Goal: Find specific page/section: Find specific page/section

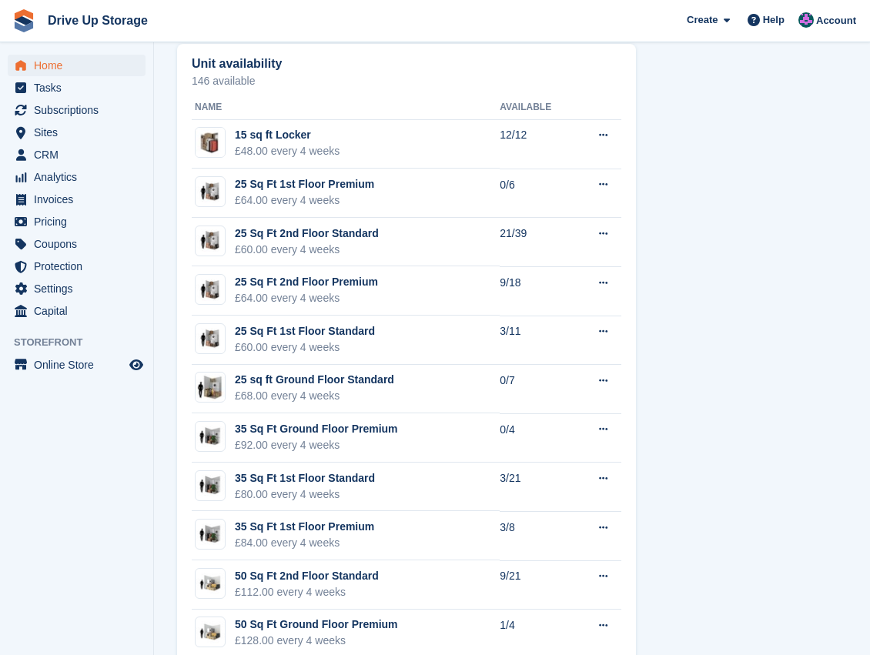
scroll to position [897, 0]
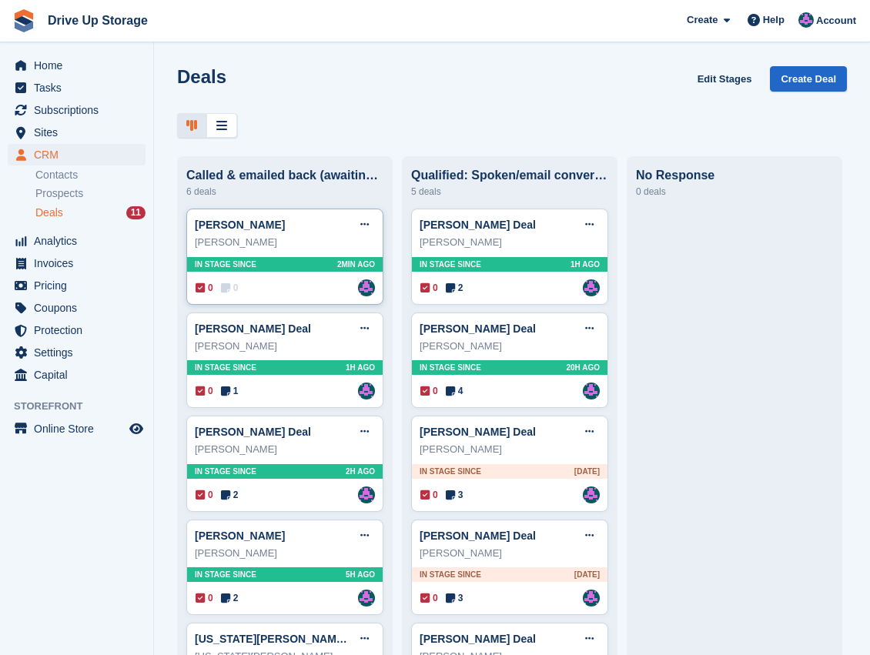
click at [292, 289] on div "0 0 Assigned to Andy" at bounding box center [285, 287] width 179 height 17
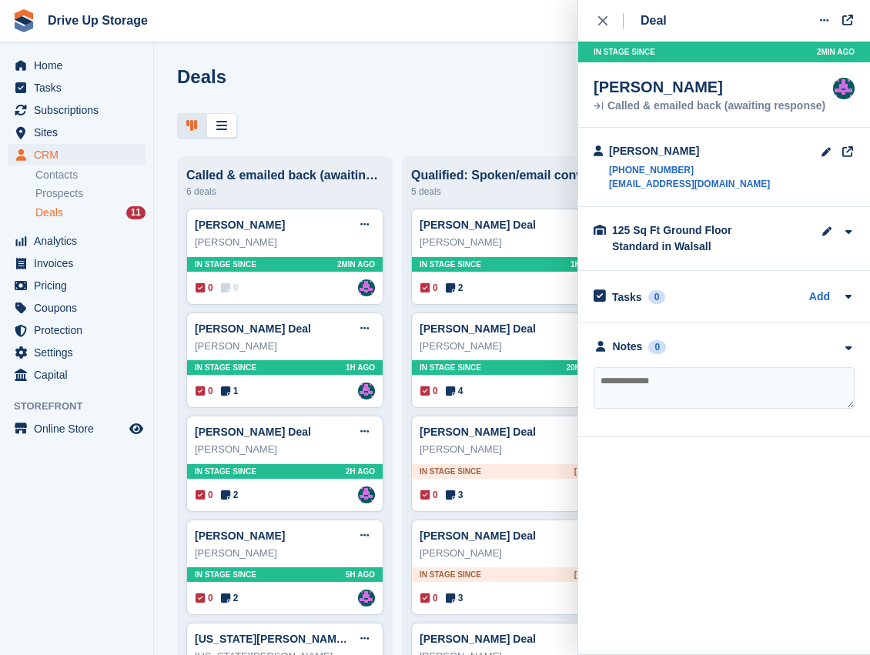
click at [693, 394] on textarea at bounding box center [723, 388] width 261 height 42
type textarea "**********"
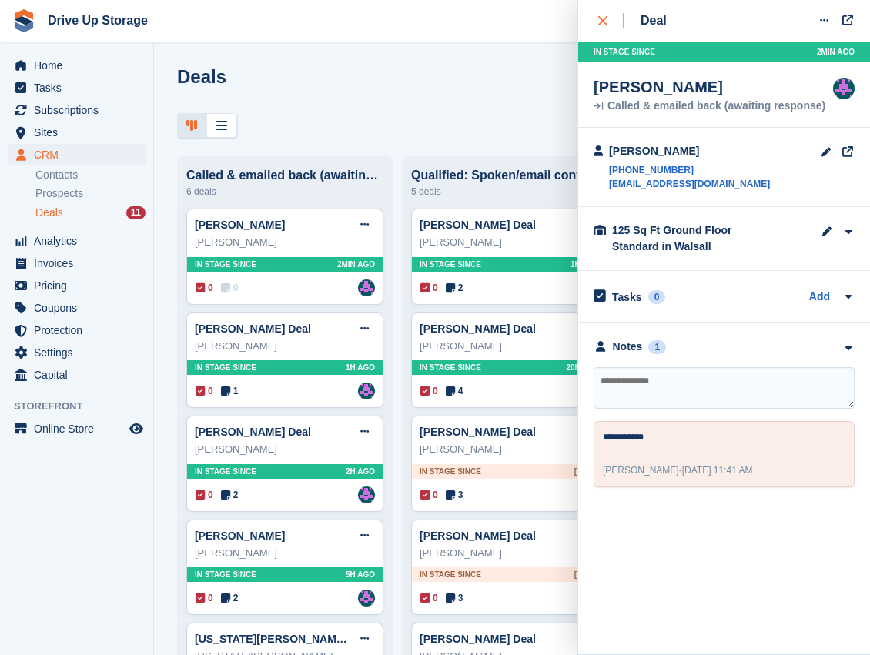
click at [608, 20] on div "close" at bounding box center [610, 20] width 25 height 15
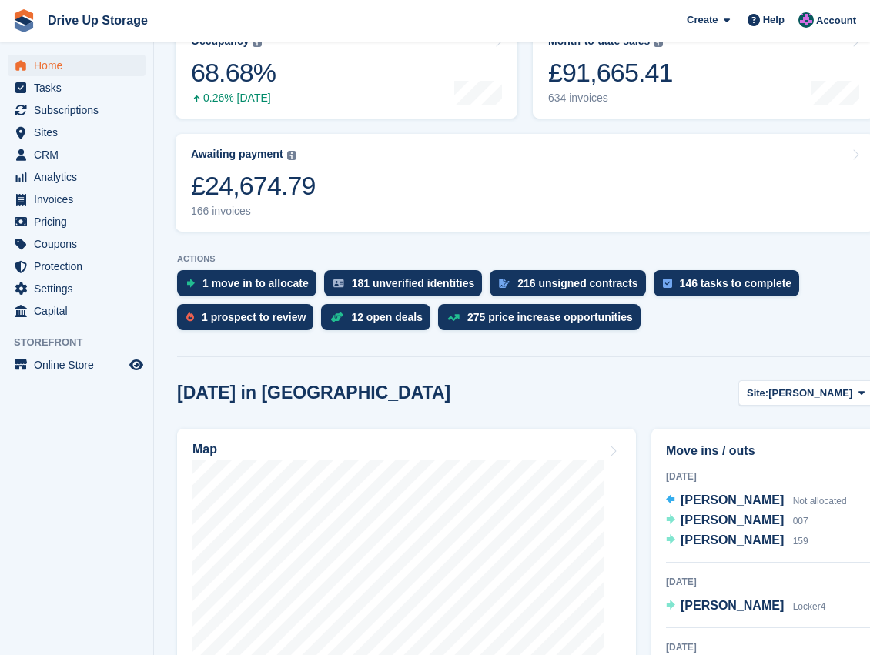
scroll to position [256, 0]
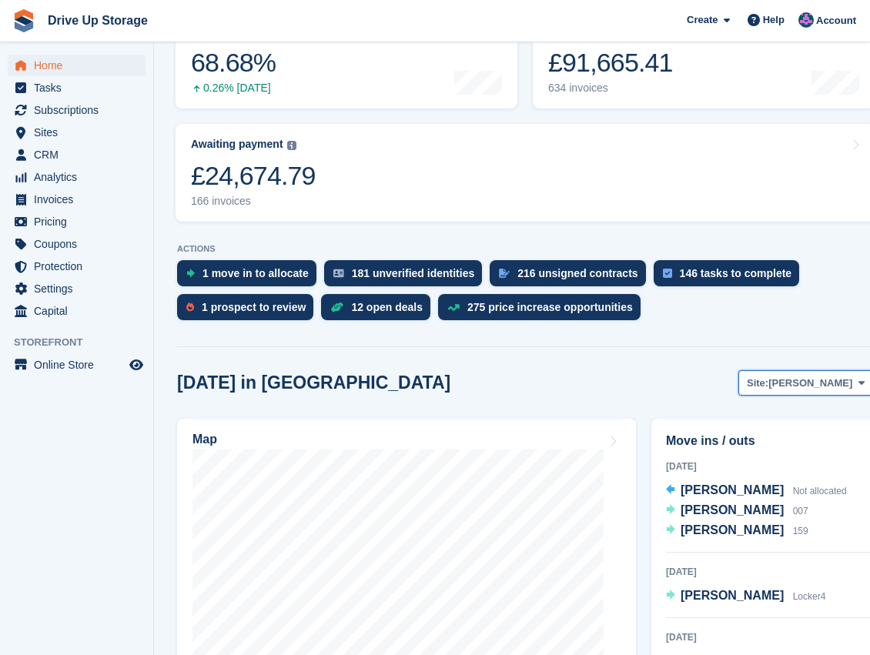
click at [861, 385] on icon at bounding box center [861, 383] width 6 height 10
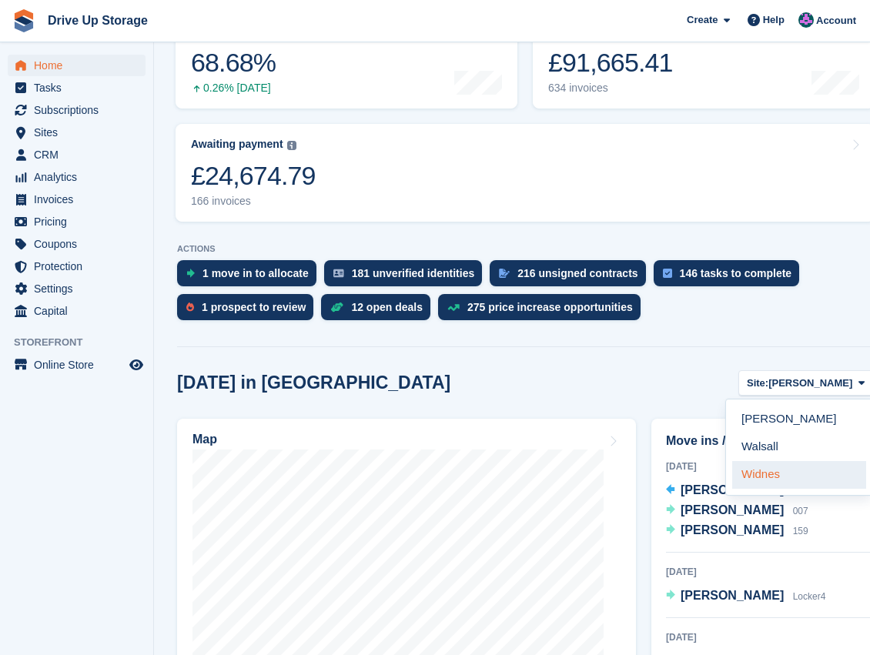
click at [753, 474] on link "Widnes" at bounding box center [799, 475] width 134 height 28
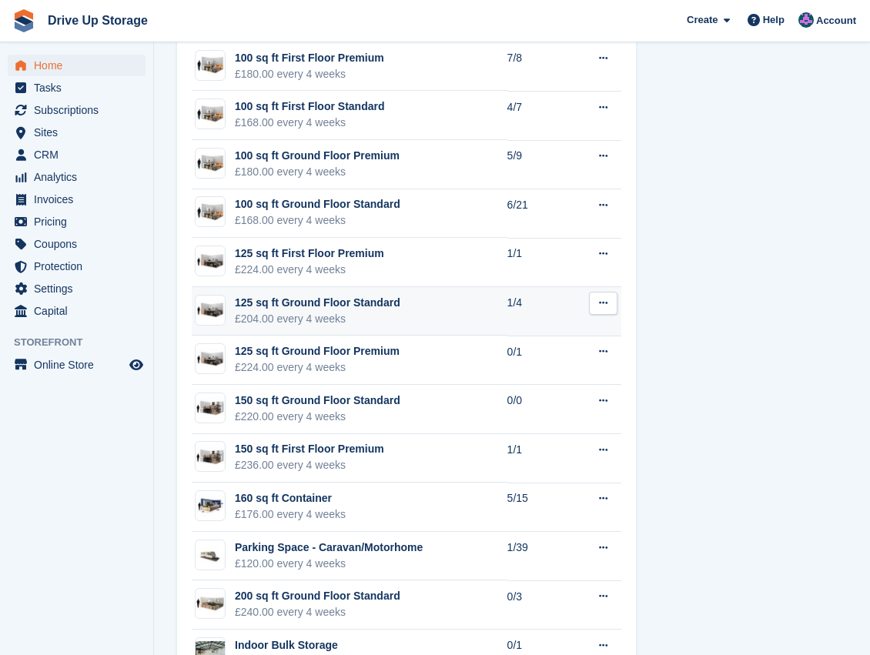
scroll to position [1711, 0]
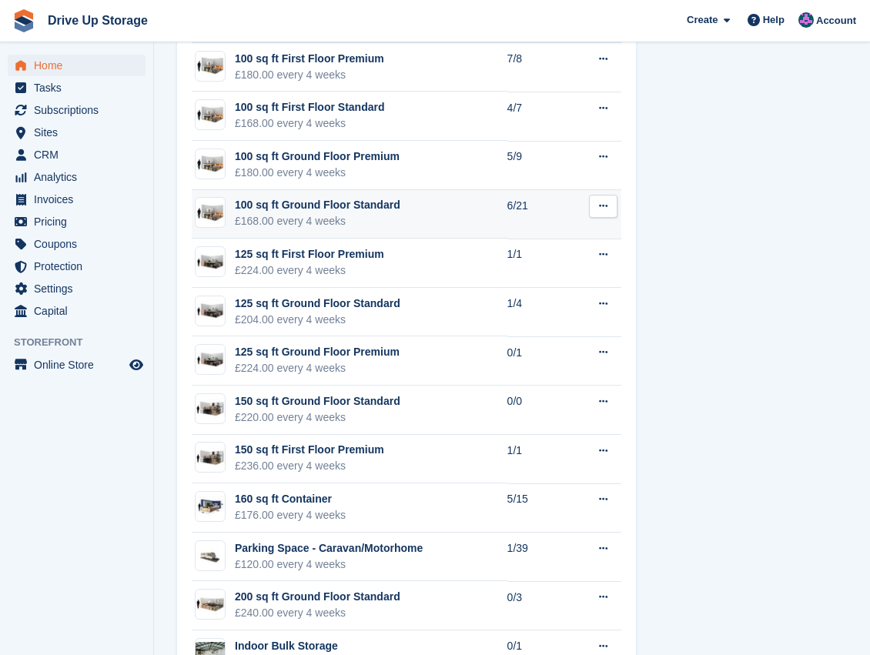
click at [345, 208] on div "100 sq ft Ground Floor Standard" at bounding box center [317, 205] width 165 height 16
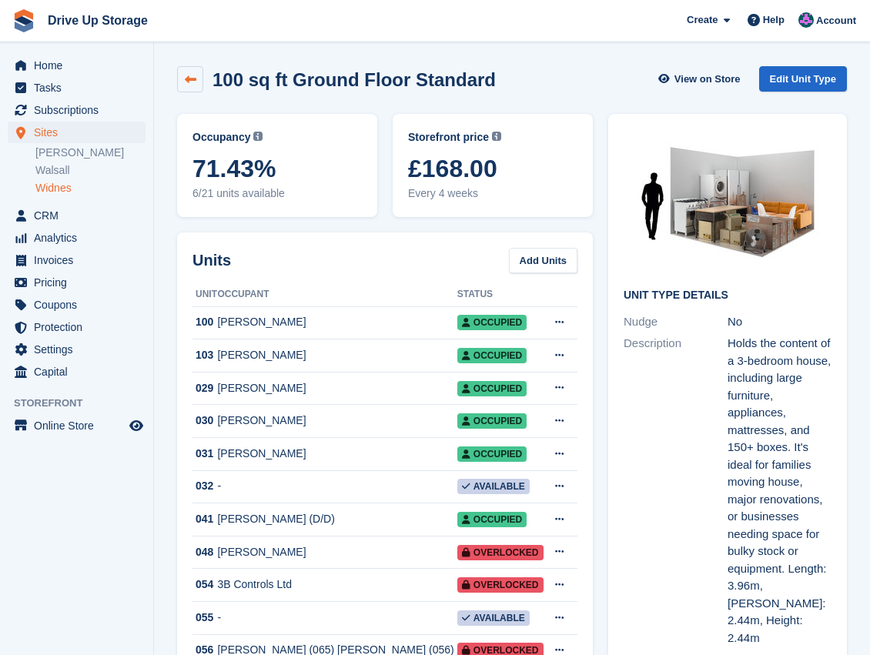
click at [189, 86] on link at bounding box center [190, 79] width 26 height 26
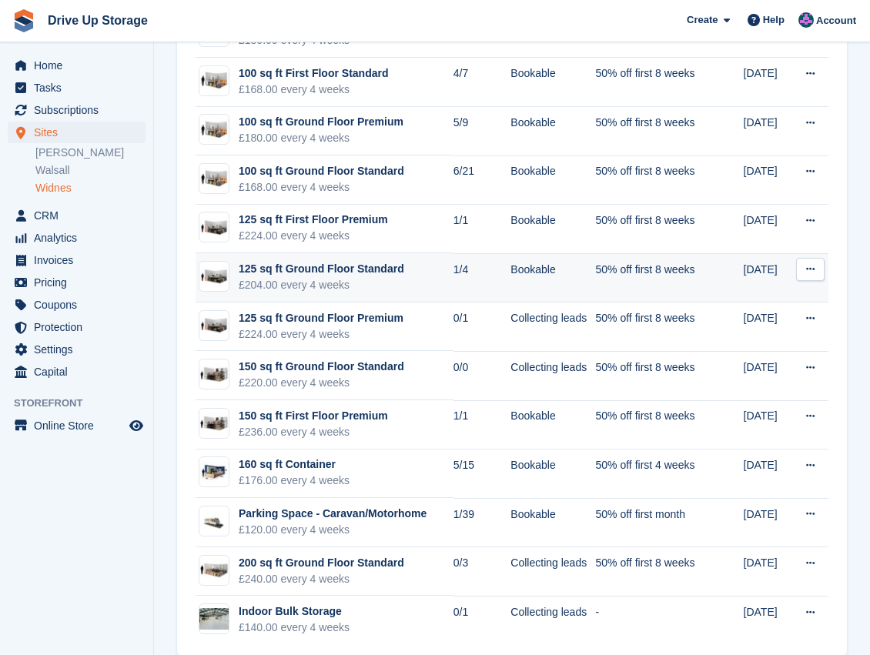
scroll to position [754, 0]
